Goal: Task Accomplishment & Management: Manage account settings

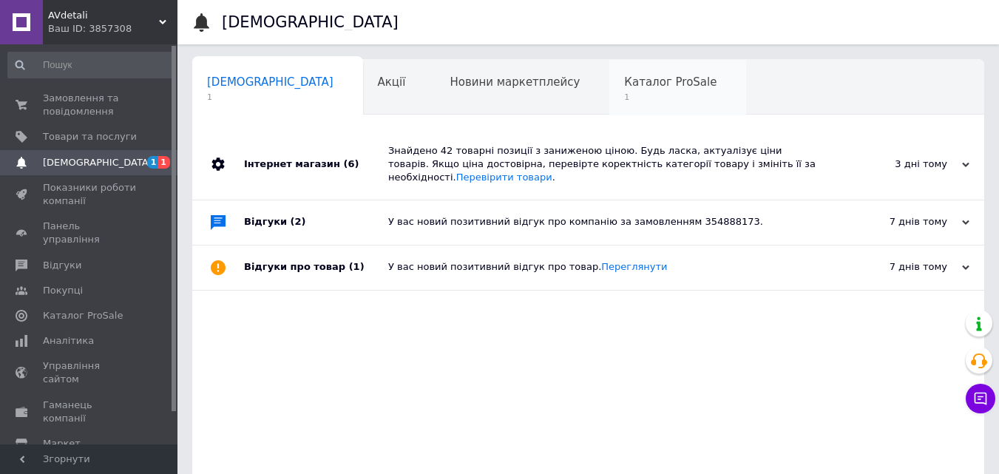
click at [624, 93] on span "1" at bounding box center [670, 97] width 92 height 11
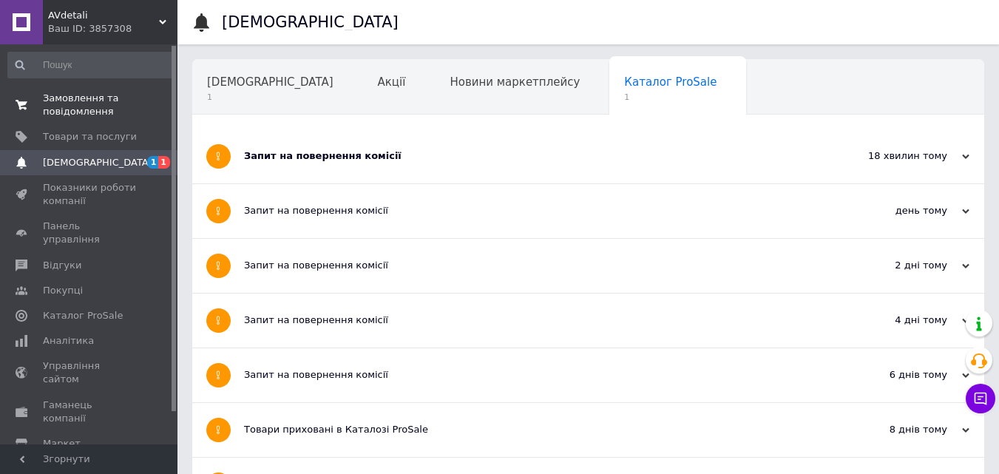
click at [87, 102] on span "Замовлення та повідомлення" at bounding box center [90, 105] width 94 height 27
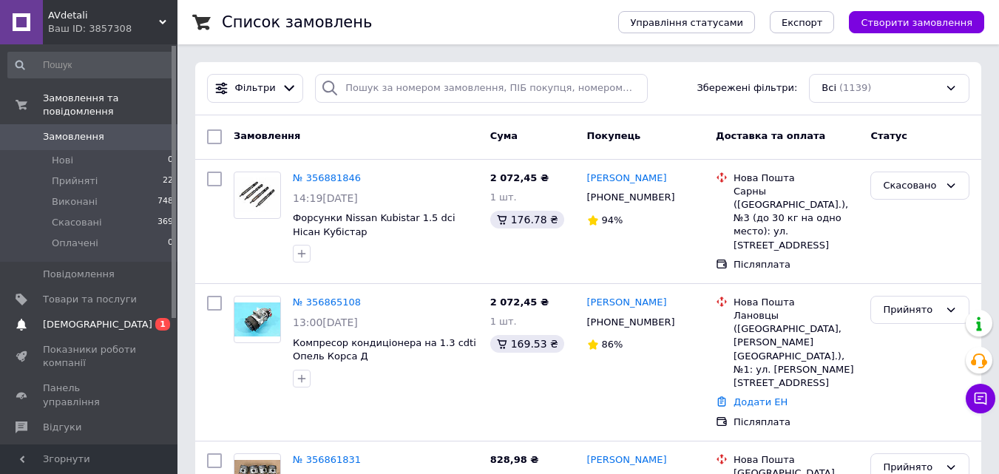
click at [64, 318] on span "[DEMOGRAPHIC_DATA]" at bounding box center [97, 324] width 109 height 13
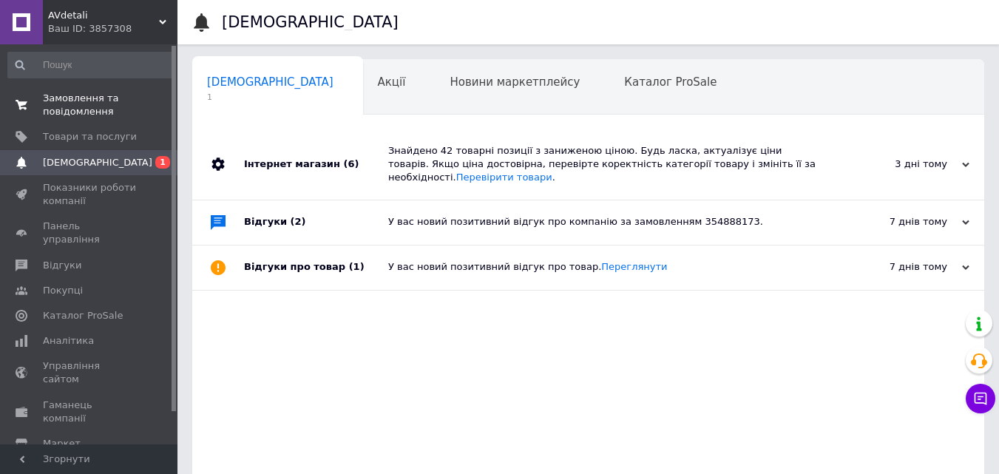
click at [81, 103] on span "Замовлення та повідомлення" at bounding box center [90, 105] width 94 height 27
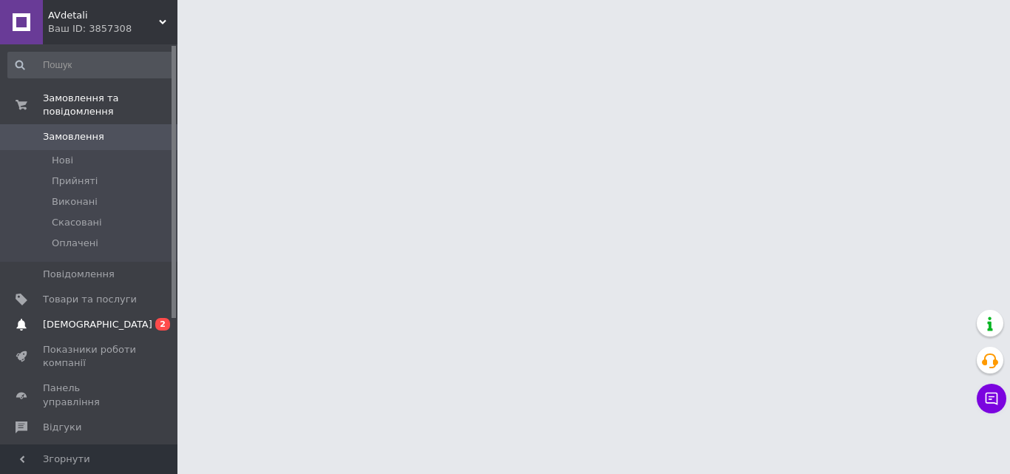
click at [68, 321] on link "[DEMOGRAPHIC_DATA] 0 2" at bounding box center [91, 324] width 182 height 25
